Goal: Find specific page/section: Find specific page/section

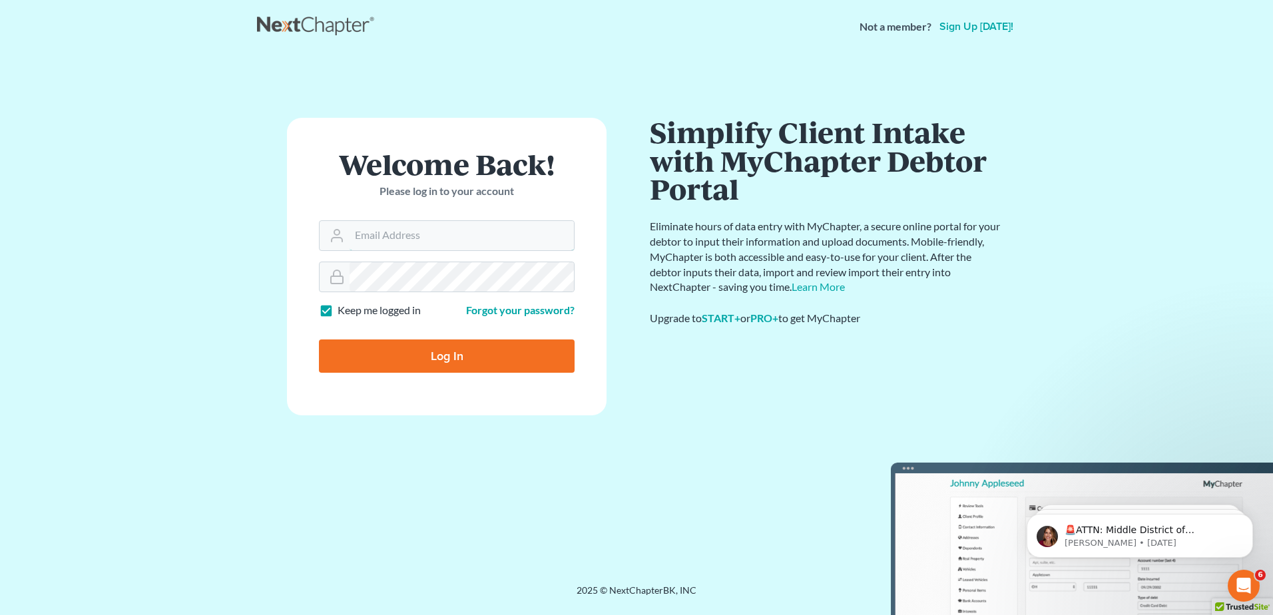
type input "[EMAIL_ADDRESS][DOMAIN_NAME]"
click at [442, 362] on input "Log In" at bounding box center [447, 355] width 256 height 33
type input "Thinking..."
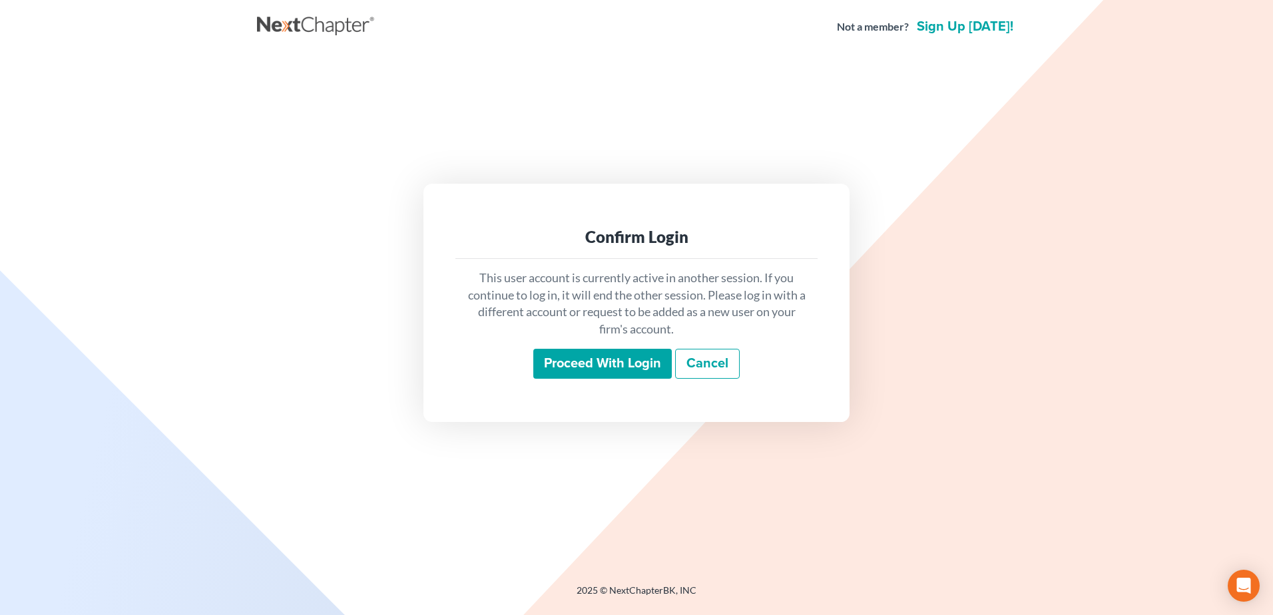
click at [576, 357] on input "Proceed with login" at bounding box center [602, 364] width 138 height 31
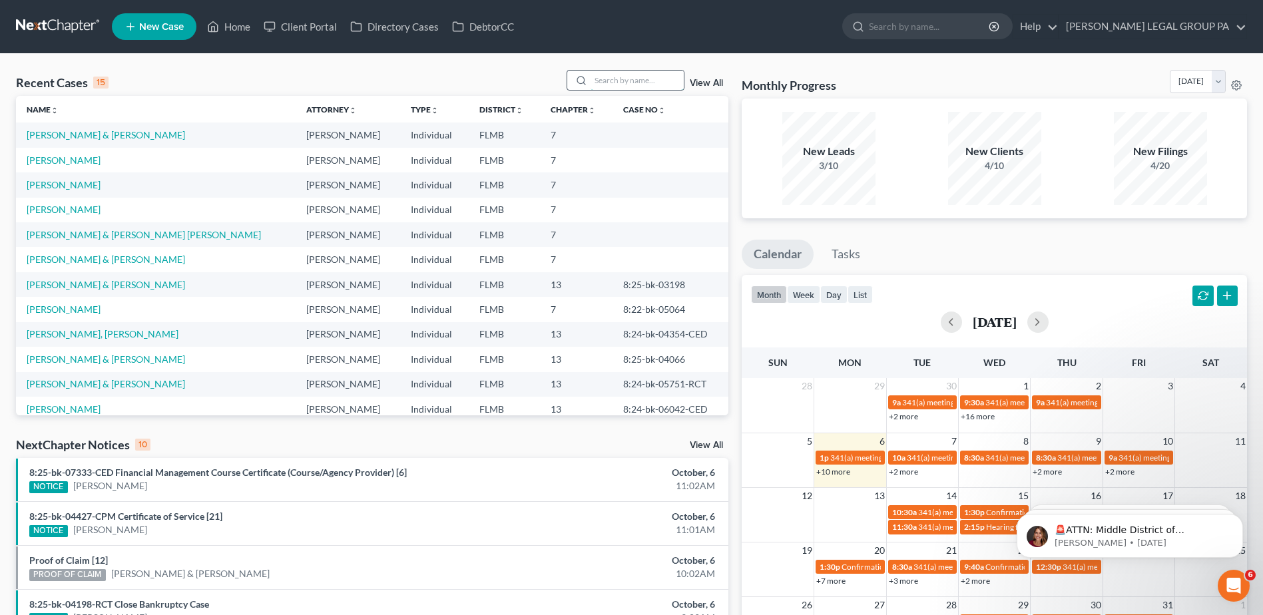
click at [644, 87] on input "search" at bounding box center [636, 80] width 93 height 19
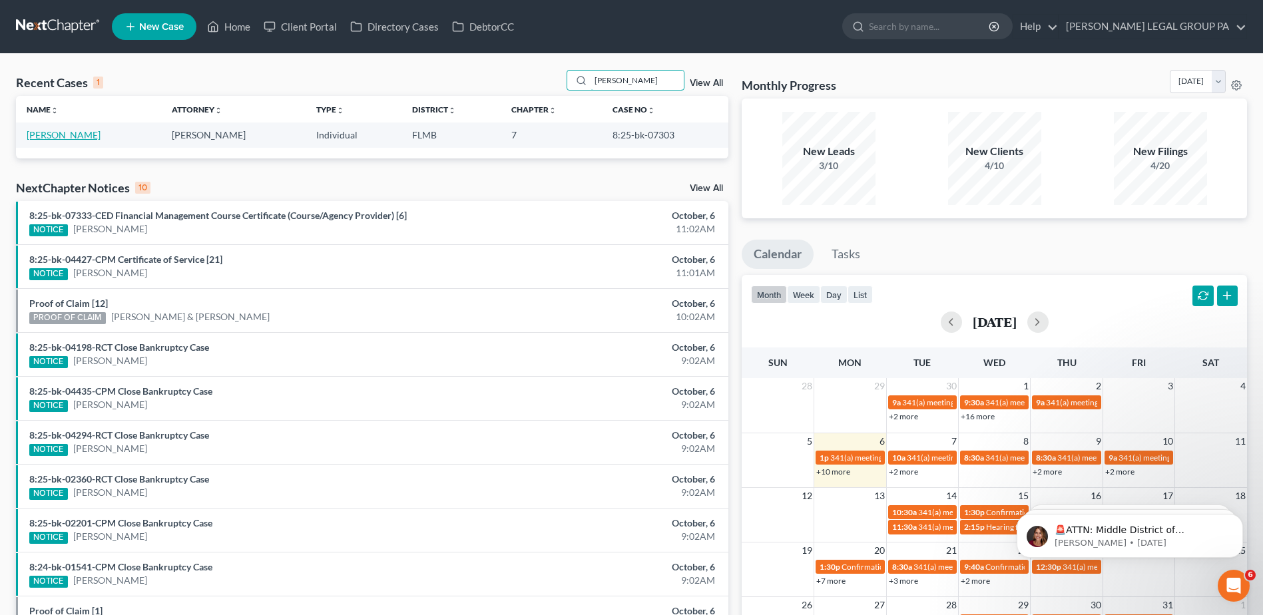
type input "[PERSON_NAME]"
click at [60, 134] on link "[PERSON_NAME]" at bounding box center [64, 134] width 74 height 11
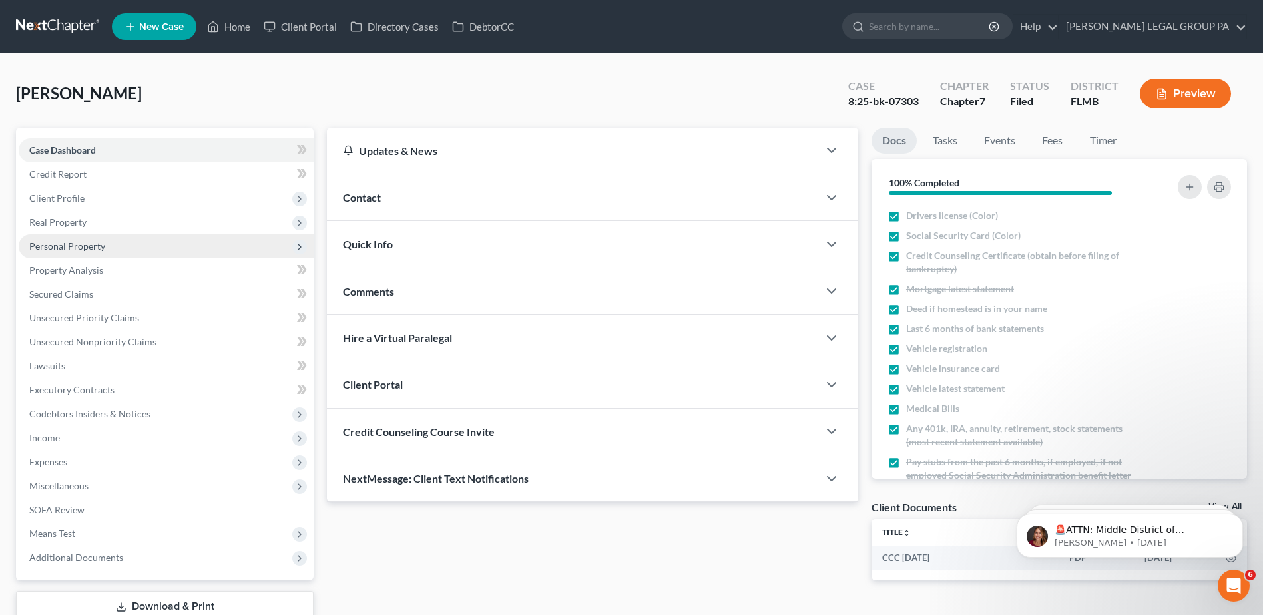
click at [59, 242] on span "Personal Property" at bounding box center [67, 245] width 76 height 11
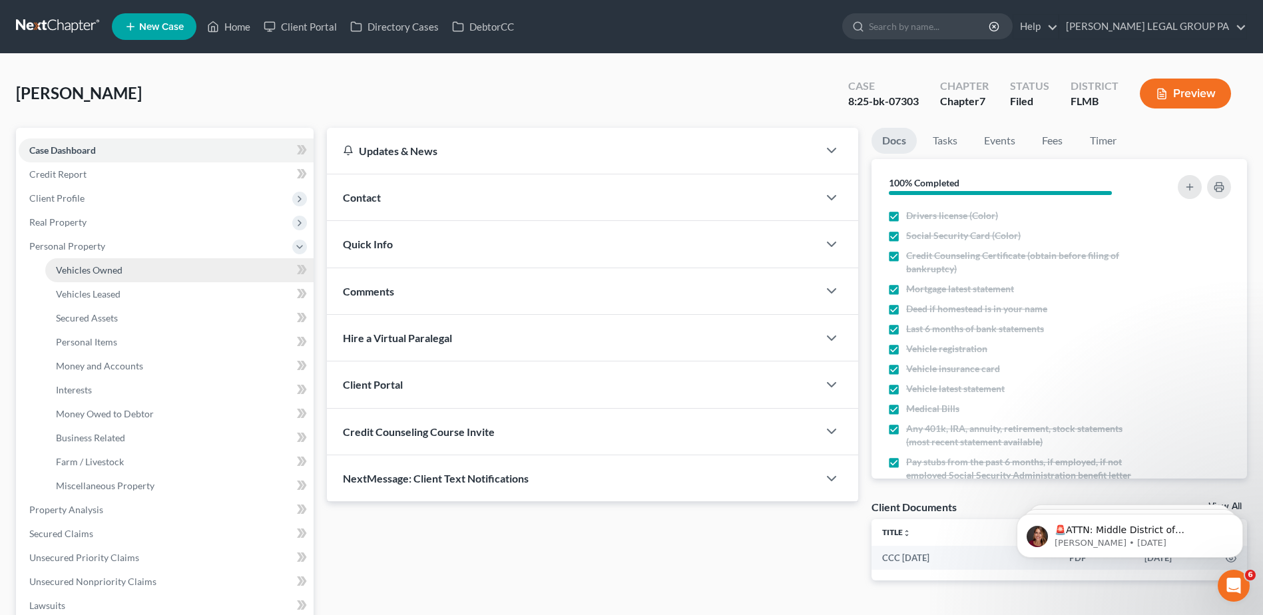
click at [77, 266] on span "Vehicles Owned" at bounding box center [89, 269] width 67 height 11
